Goal: Information Seeking & Learning: Learn about a topic

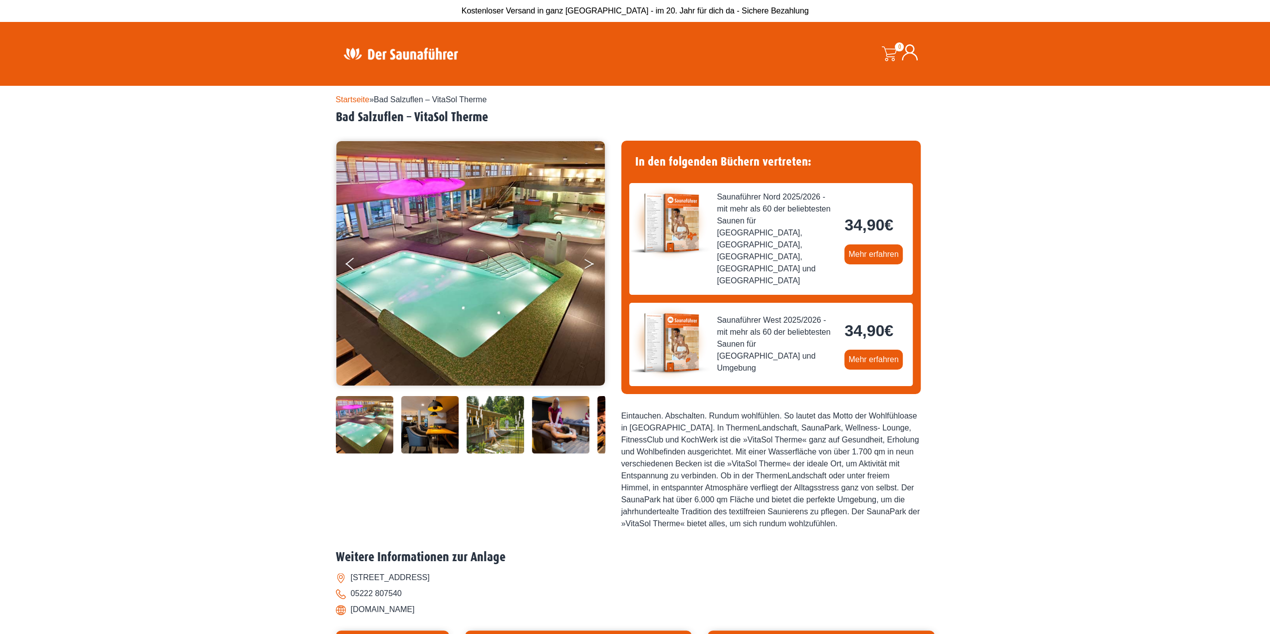
click at [591, 262] on icon "Next" at bounding box center [588, 262] width 9 height 6
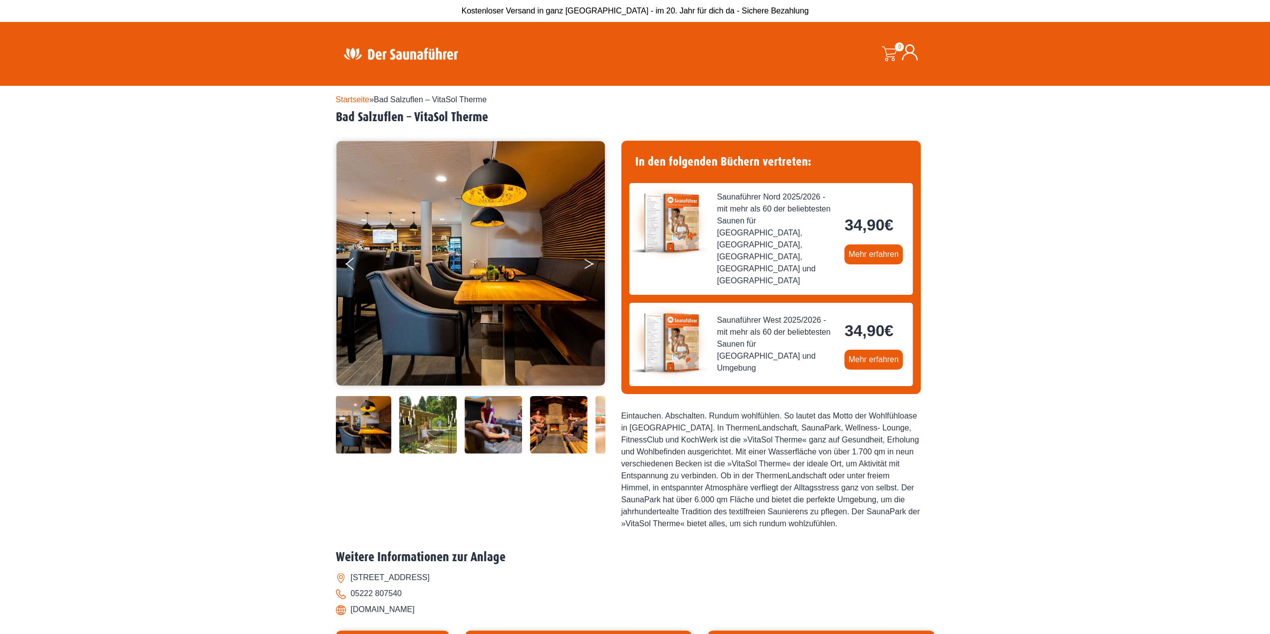
click at [587, 266] on icon "Next" at bounding box center [588, 266] width 9 height 6
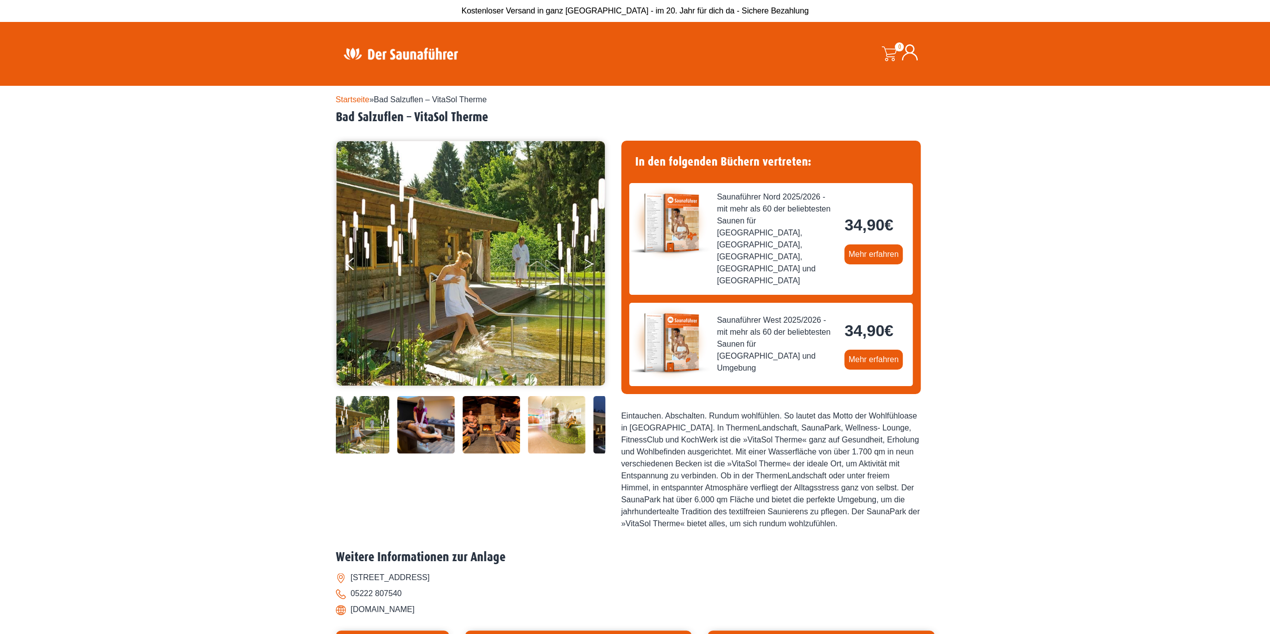
click at [585, 267] on icon "Next" at bounding box center [588, 266] width 9 height 6
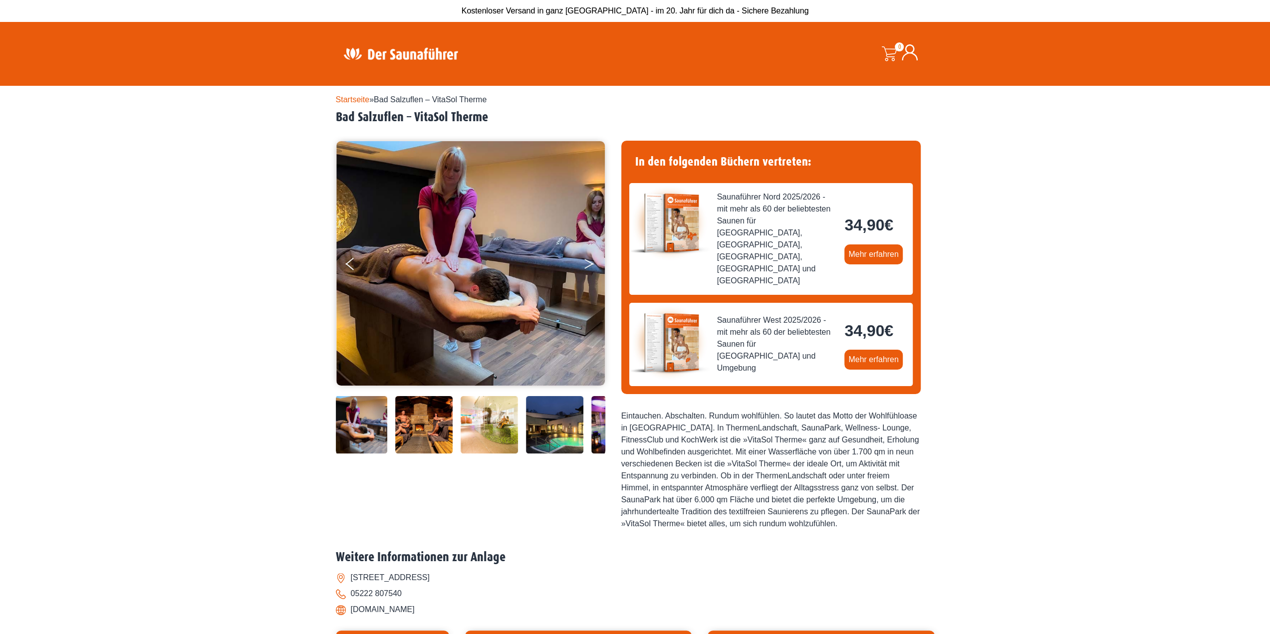
click at [583, 268] on button "Next" at bounding box center [595, 265] width 25 height 25
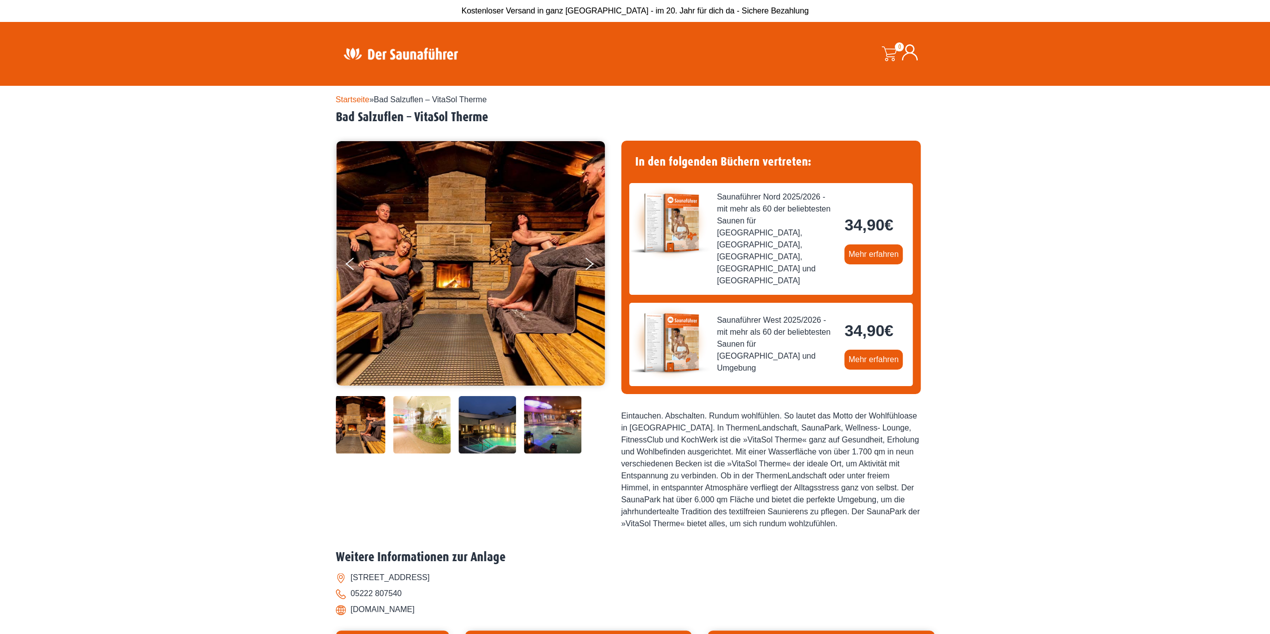
click at [581, 267] on img at bounding box center [470, 263] width 269 height 244
click at [593, 263] on icon "Next" at bounding box center [588, 266] width 9 height 6
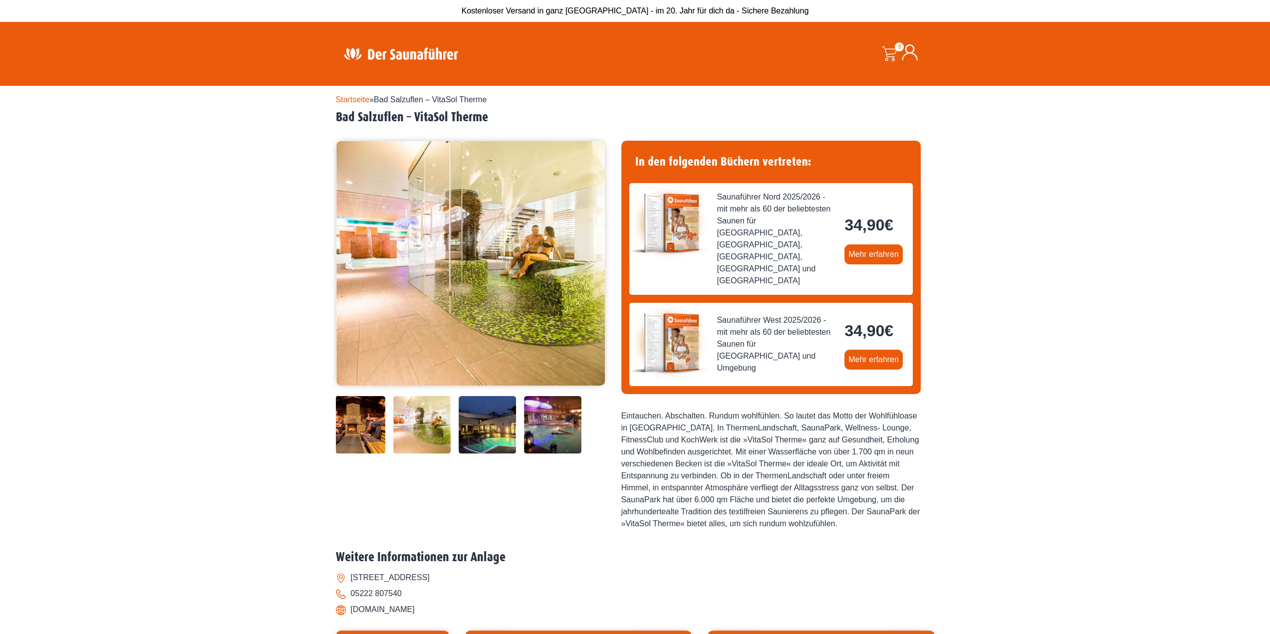
click at [588, 263] on button "Next" at bounding box center [595, 265] width 25 height 25
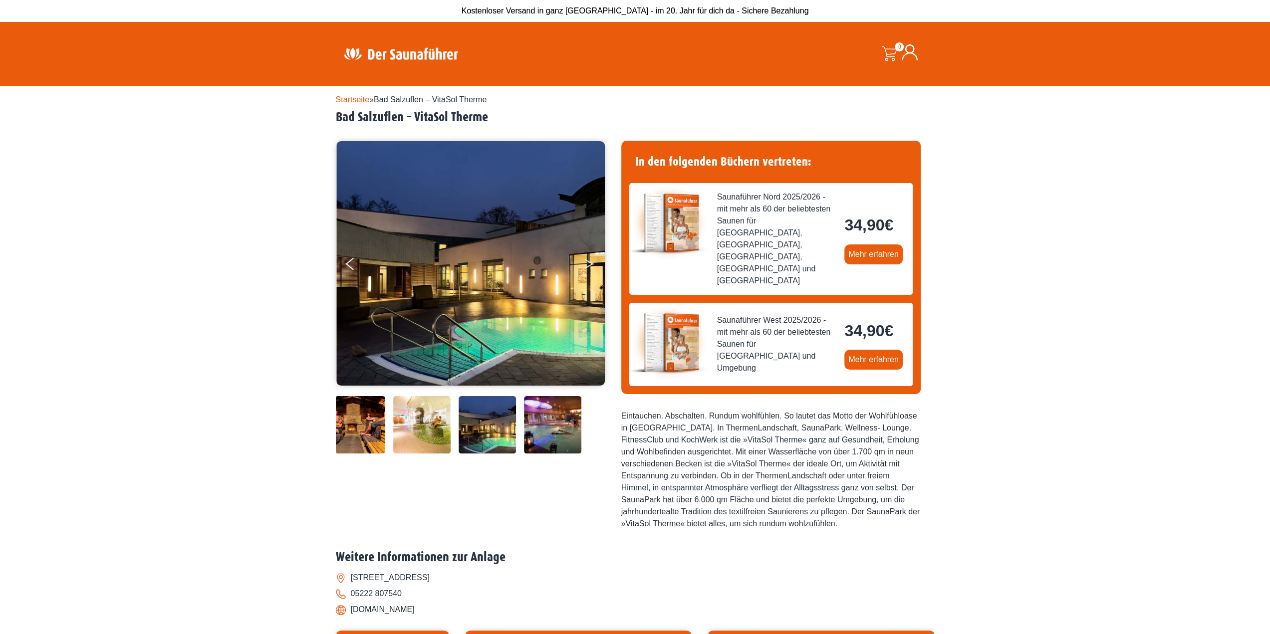
click at [588, 265] on icon "Next" at bounding box center [588, 266] width 9 height 6
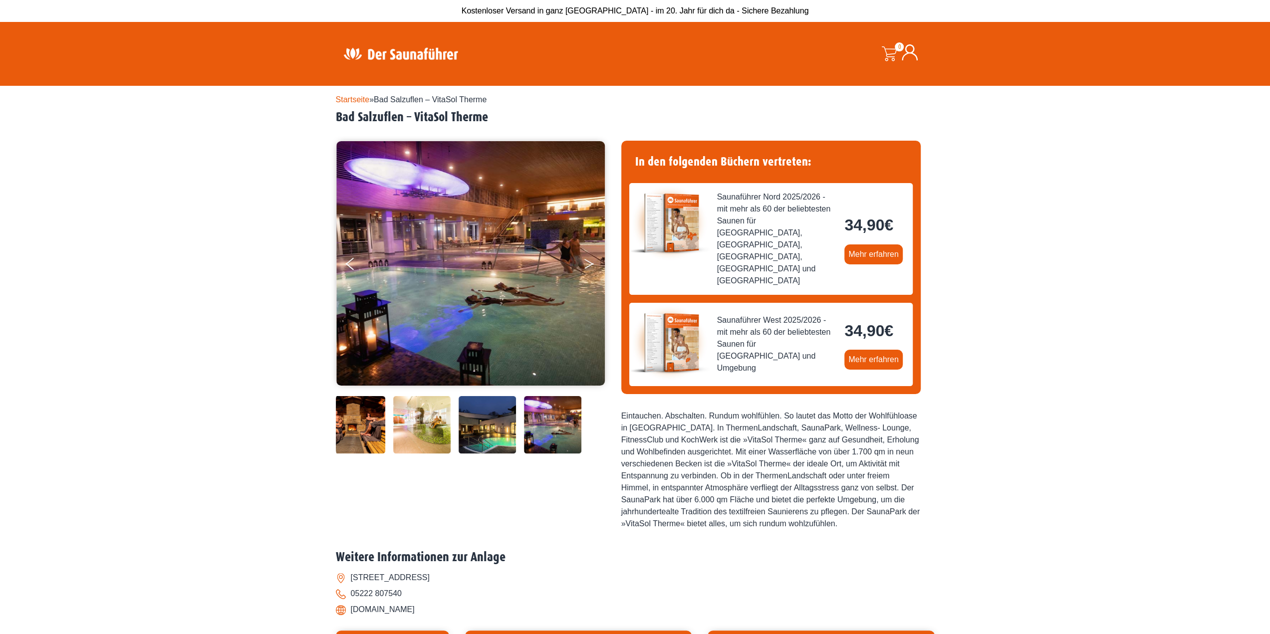
click at [588, 268] on button "Next" at bounding box center [595, 265] width 25 height 25
click at [585, 263] on button "Next" at bounding box center [595, 265] width 25 height 25
click at [589, 260] on button "Next" at bounding box center [595, 265] width 25 height 25
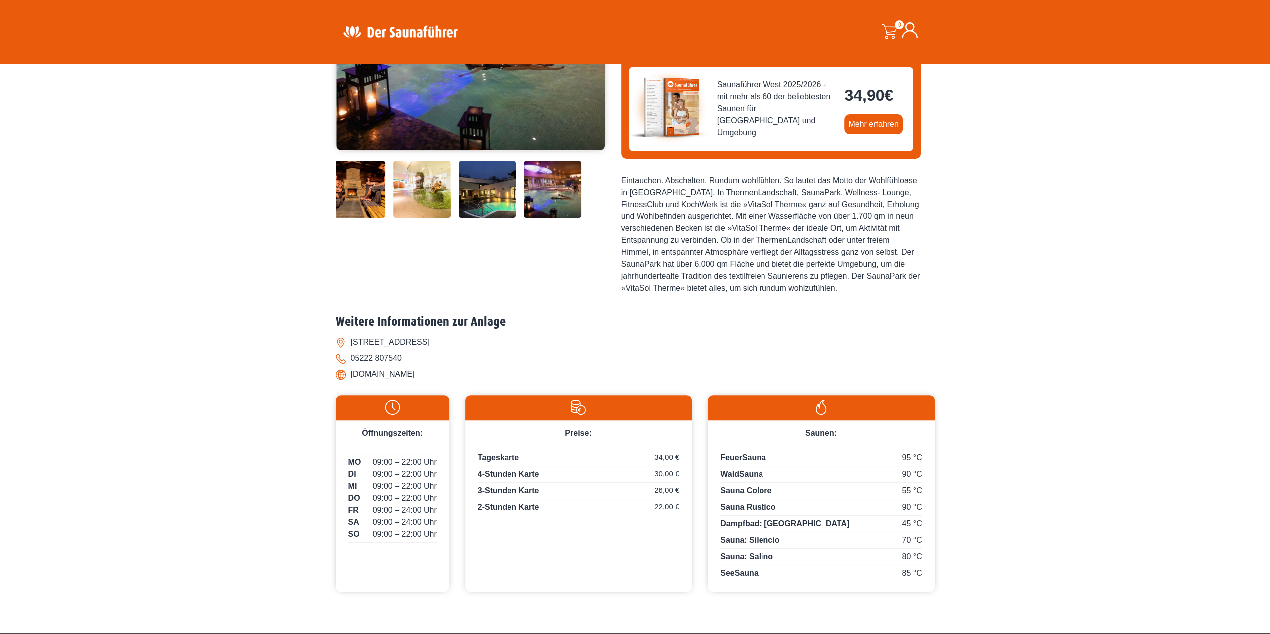
scroll to position [249, 0]
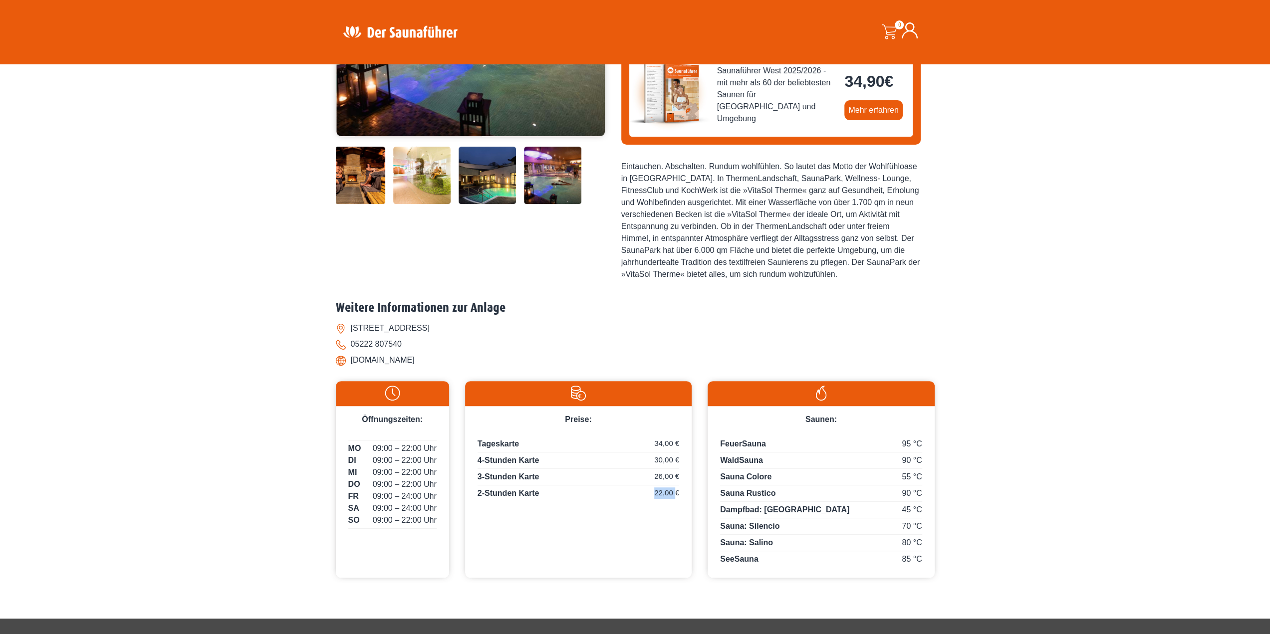
drag, startPoint x: 675, startPoint y: 468, endPoint x: 648, endPoint y: 470, distance: 27.5
click at [648, 487] on p "2-Stunden Karte 22,00 €" at bounding box center [578, 493] width 202 height 12
click at [637, 531] on div "Preise: Tageskarte 34,00 € 4-Stunden Karte 30,00 € 3-Stunden Karte 26,00 € 2-St…" at bounding box center [578, 479] width 226 height 197
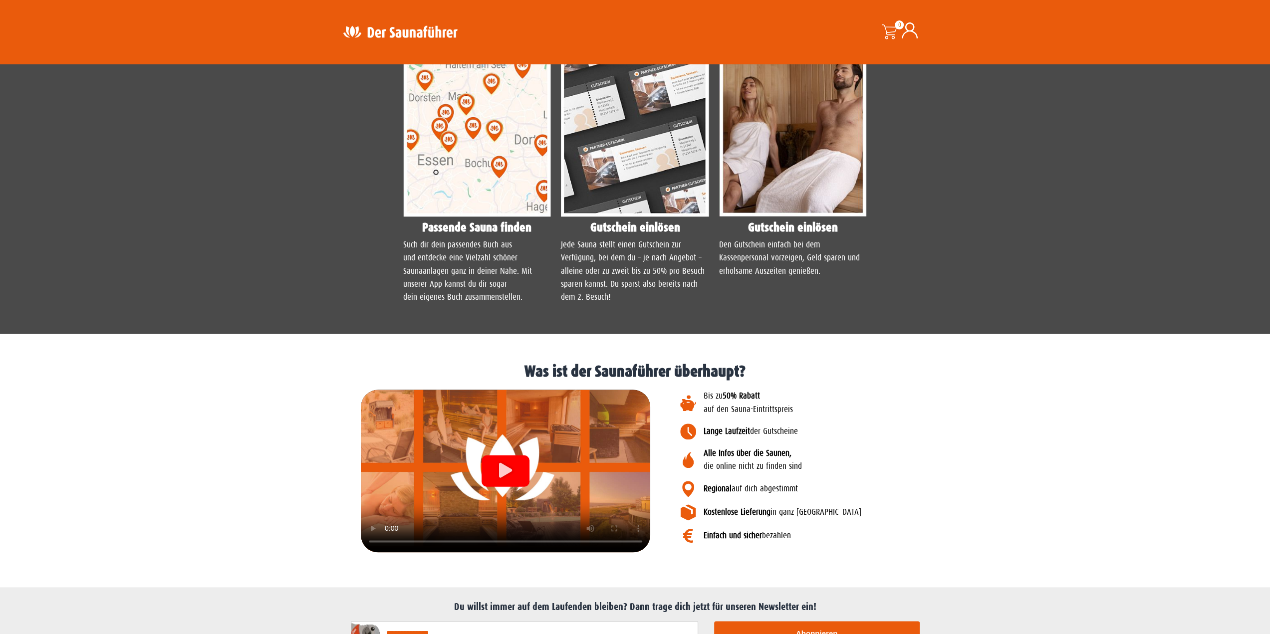
scroll to position [1028, 0]
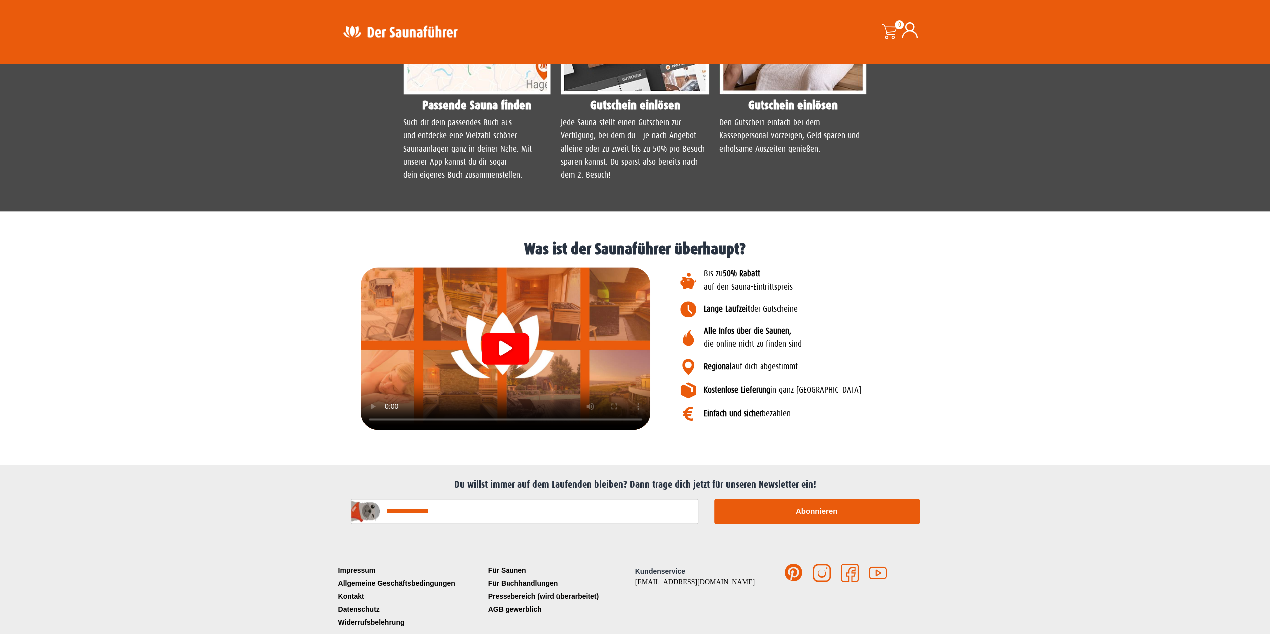
click at [510, 341] on icon "Video abspielen" at bounding box center [505, 348] width 13 height 15
click at [505, 564] on link "Für Saunen" at bounding box center [560, 570] width 150 height 13
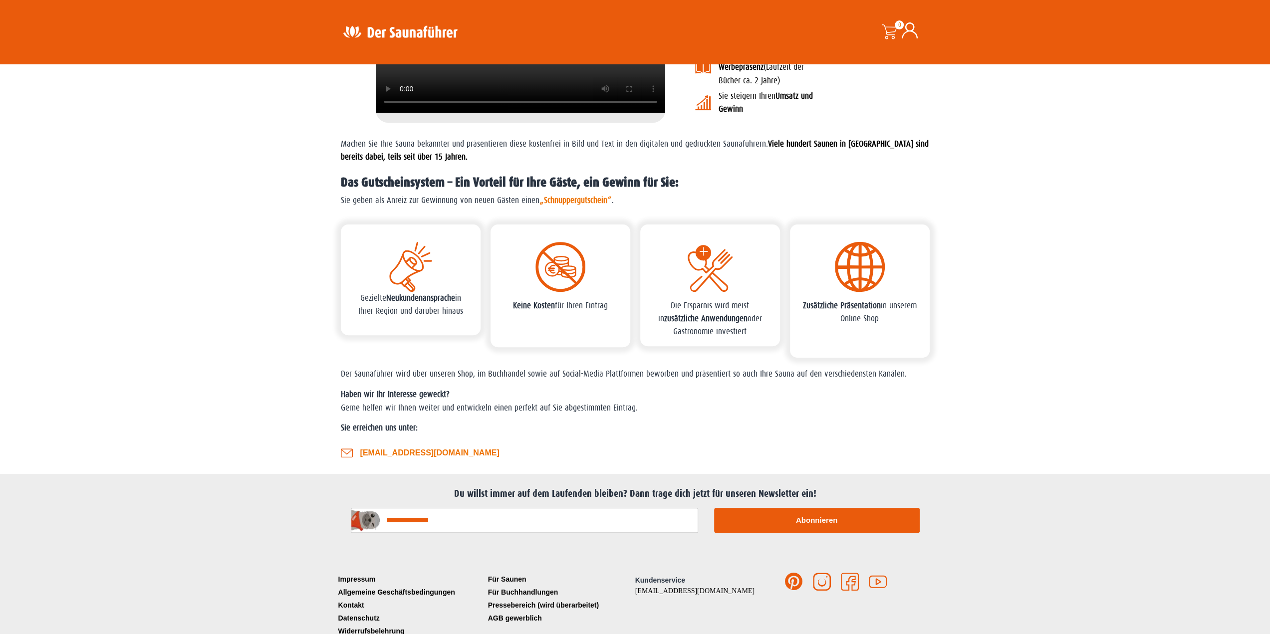
scroll to position [204, 0]
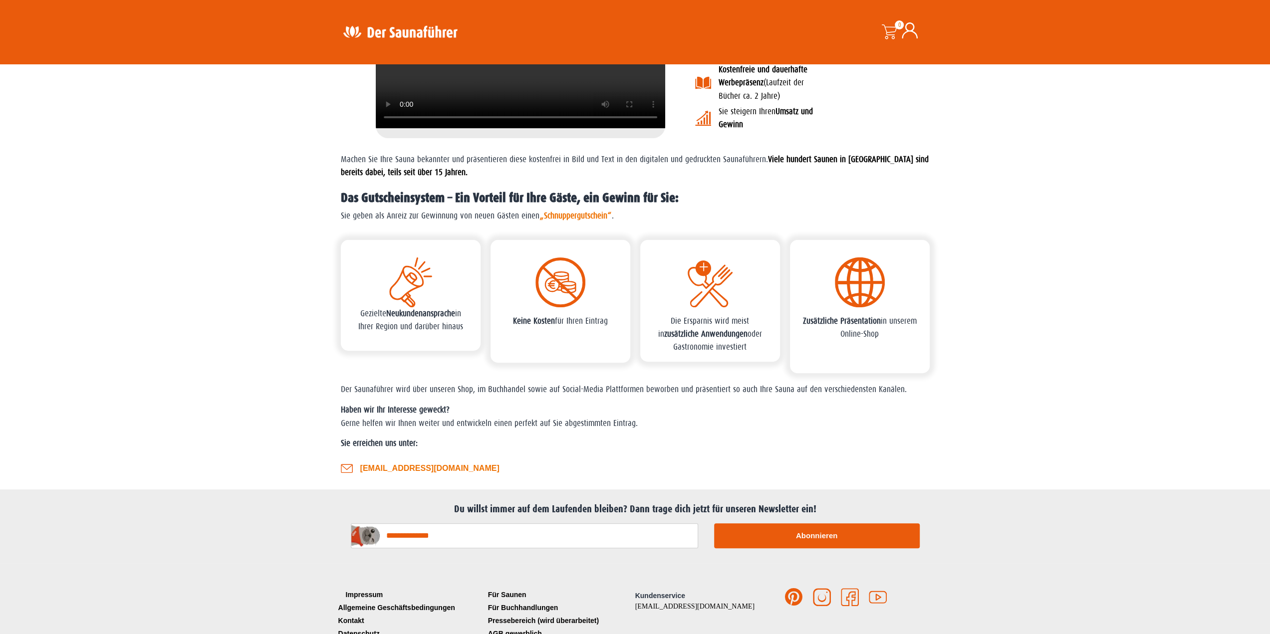
click at [352, 590] on link "Impressum" at bounding box center [411, 594] width 150 height 13
